Goal: Find specific page/section: Find specific page/section

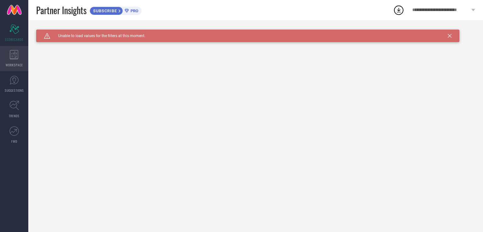
click at [16, 64] on span "WORKSPACE" at bounding box center [14, 65] width 17 height 5
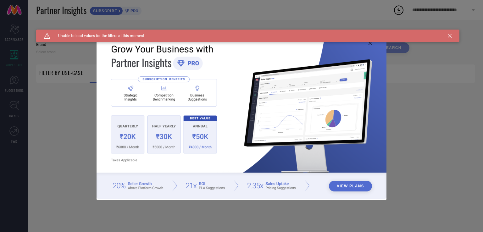
type input "1 STOP FASHION"
type input "All"
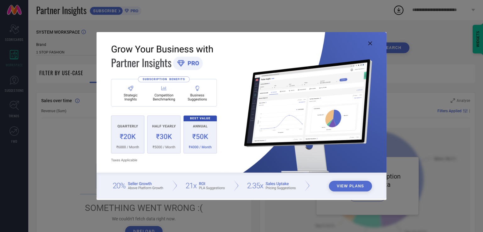
click at [347, 185] on button "View Plans" at bounding box center [350, 186] width 43 height 11
click at [372, 45] on img at bounding box center [242, 115] width 290 height 167
